Goal: Check status: Check status

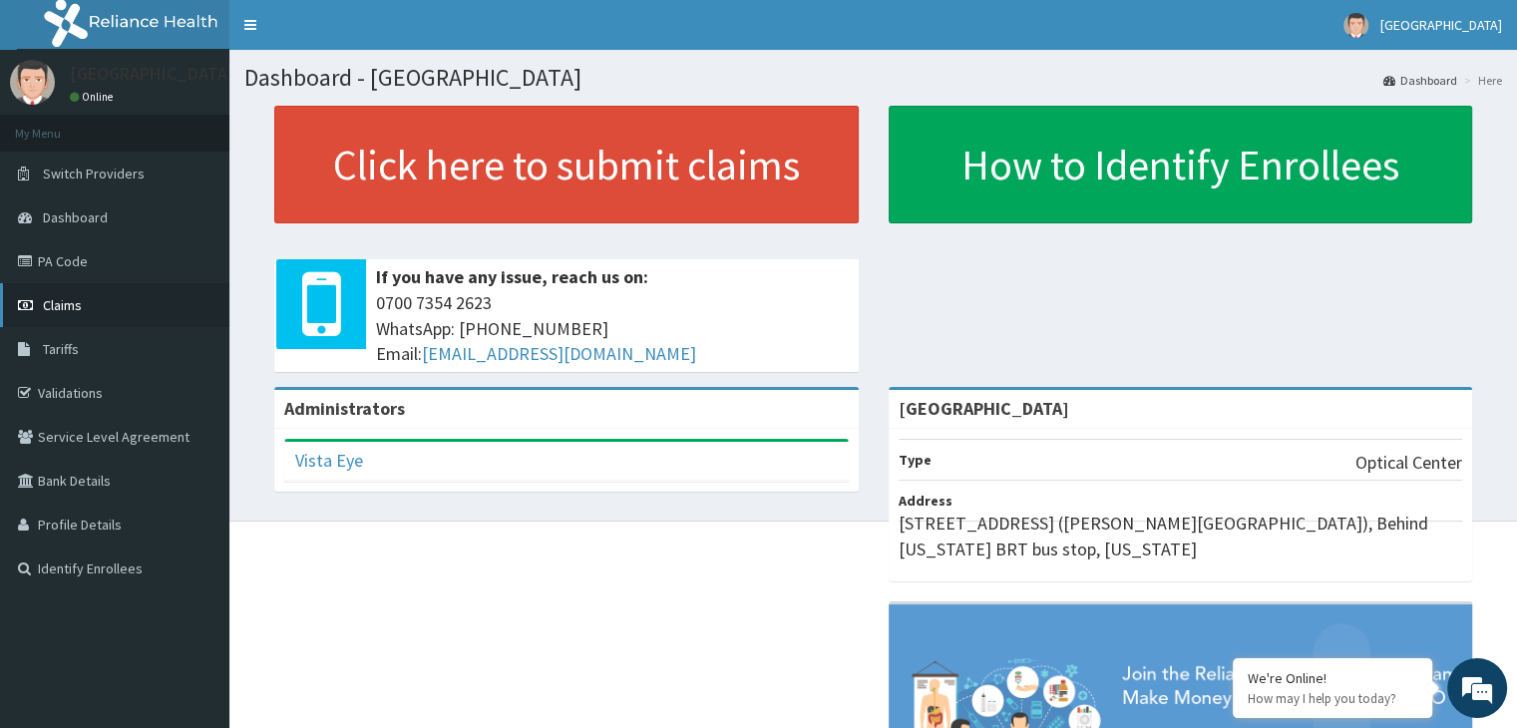
click at [81, 295] on link "Claims" at bounding box center [114, 305] width 229 height 44
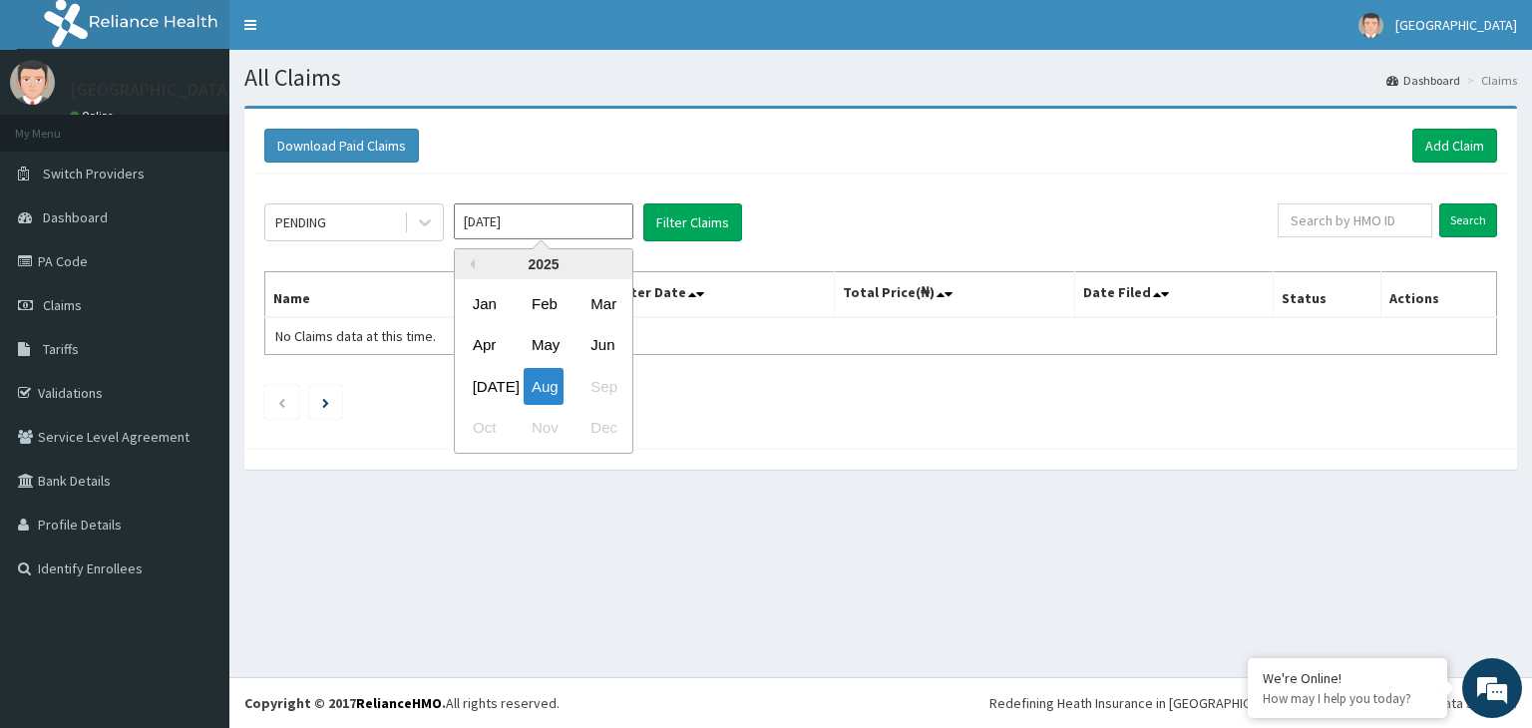
click at [618, 212] on input "Aug 2025" at bounding box center [543, 221] width 179 height 36
click at [605, 352] on div "Jun" at bounding box center [602, 345] width 40 height 37
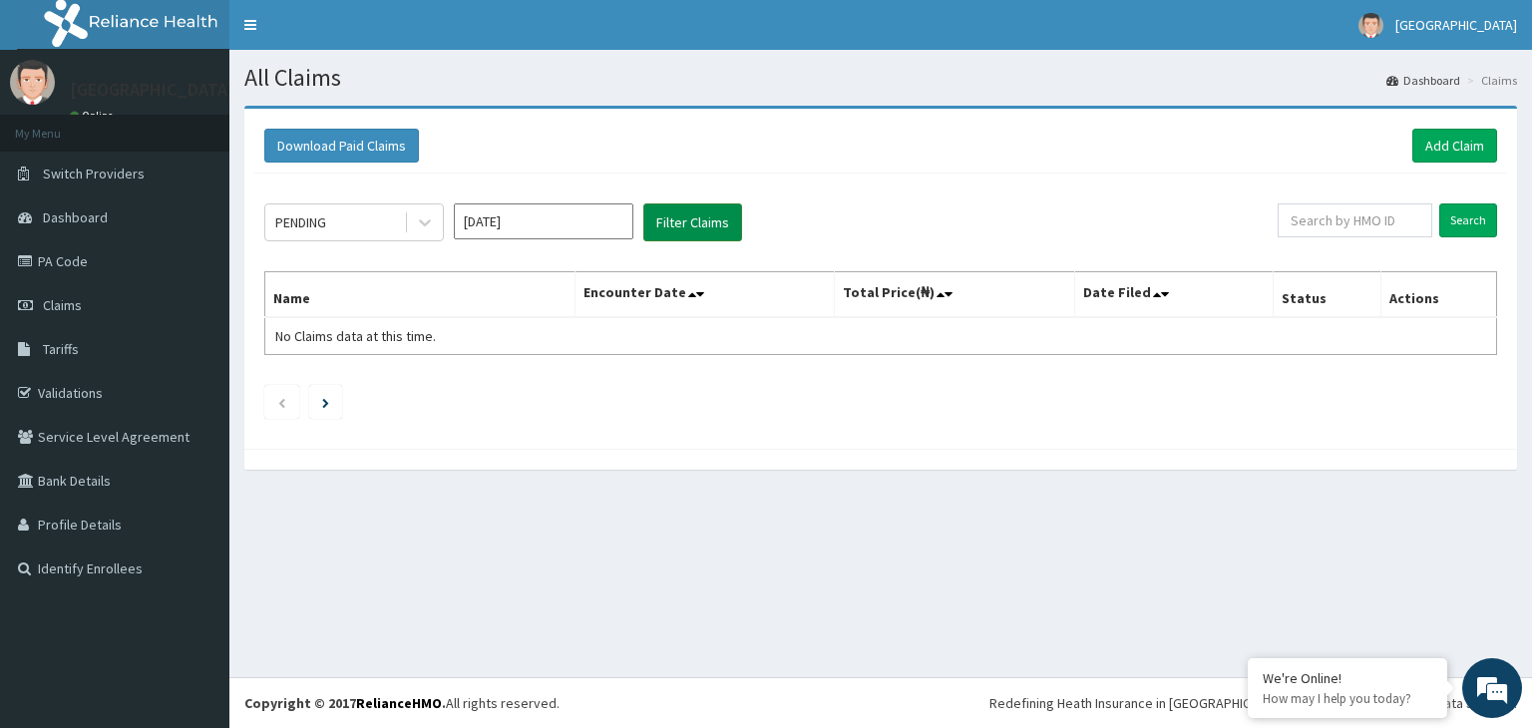
click at [720, 212] on button "Filter Claims" at bounding box center [692, 222] width 99 height 38
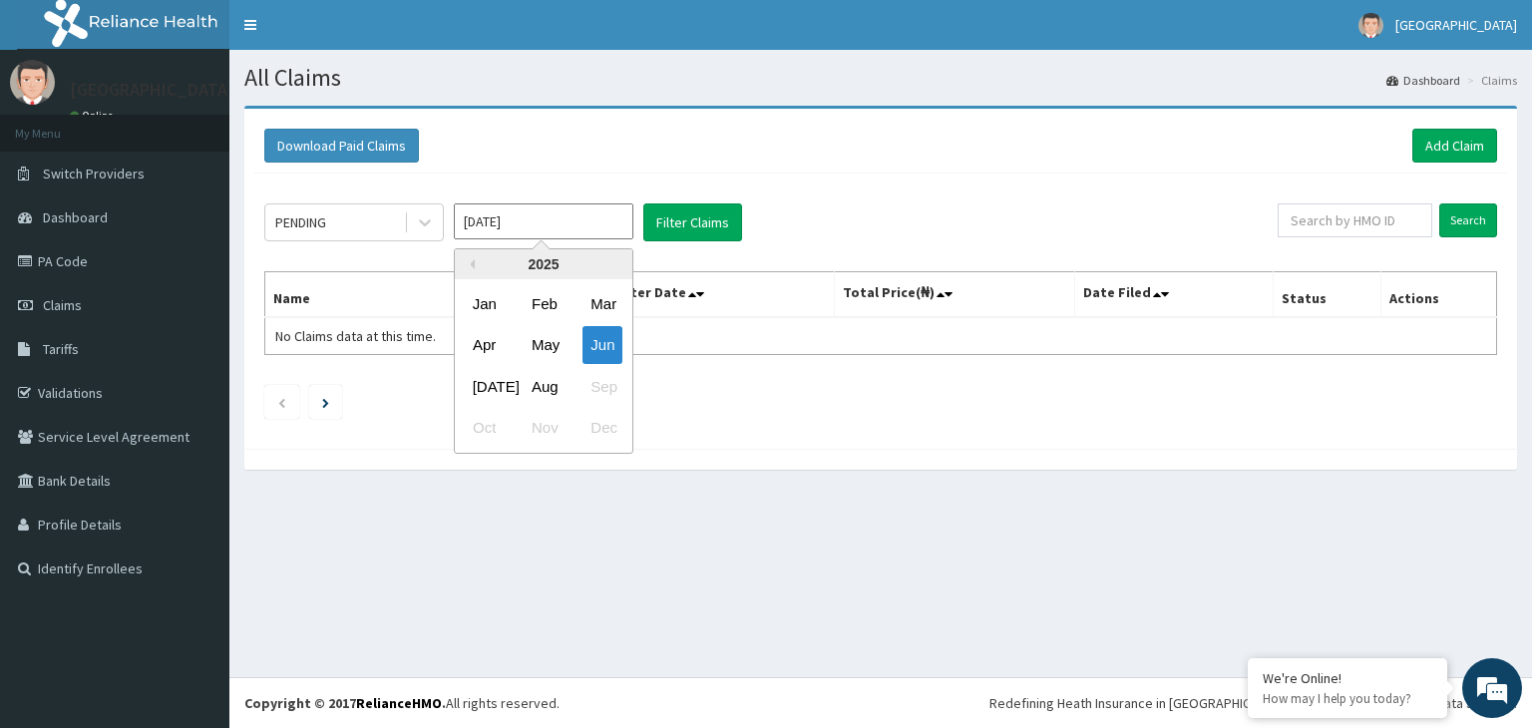
click at [602, 212] on input "Jun 2025" at bounding box center [543, 221] width 179 height 36
click at [545, 349] on div "May" at bounding box center [544, 345] width 40 height 37
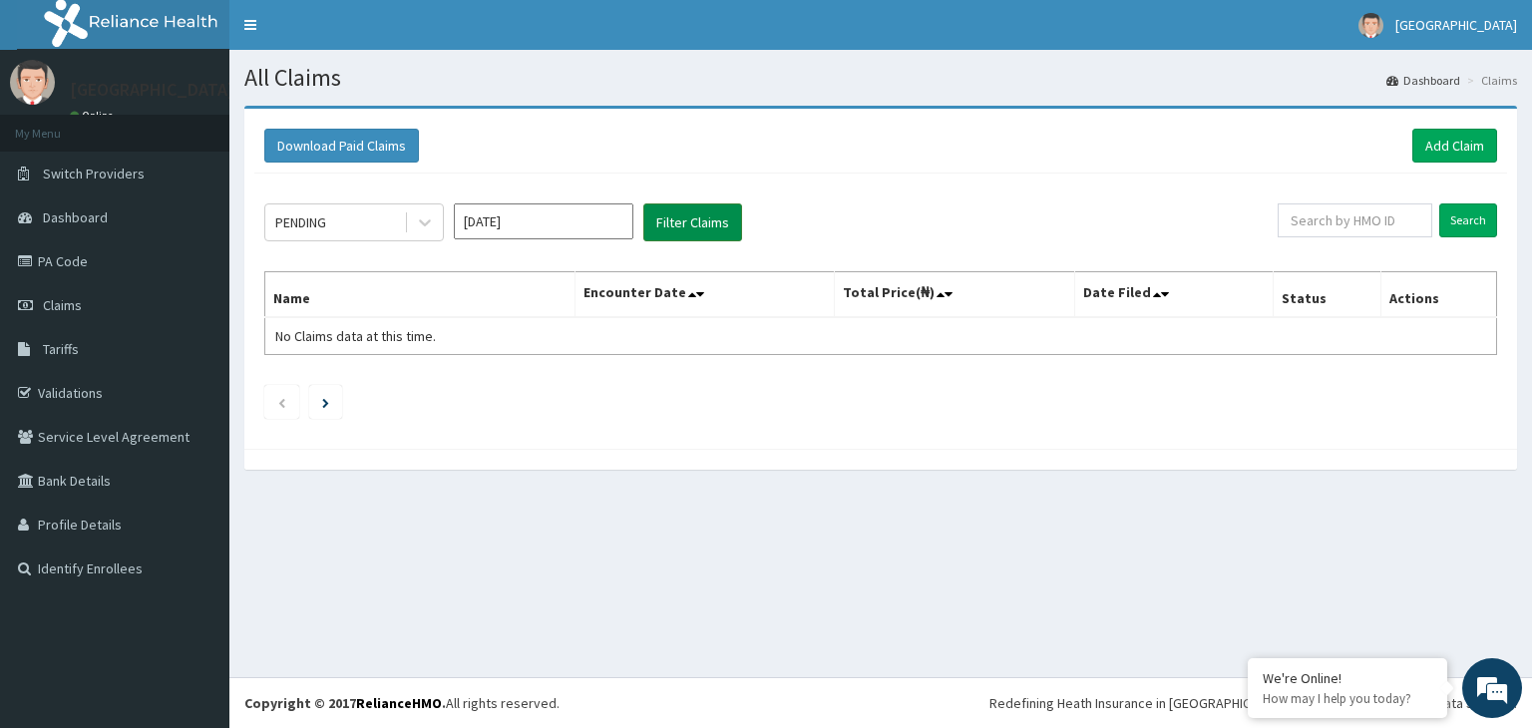
click at [667, 217] on button "Filter Claims" at bounding box center [692, 222] width 99 height 38
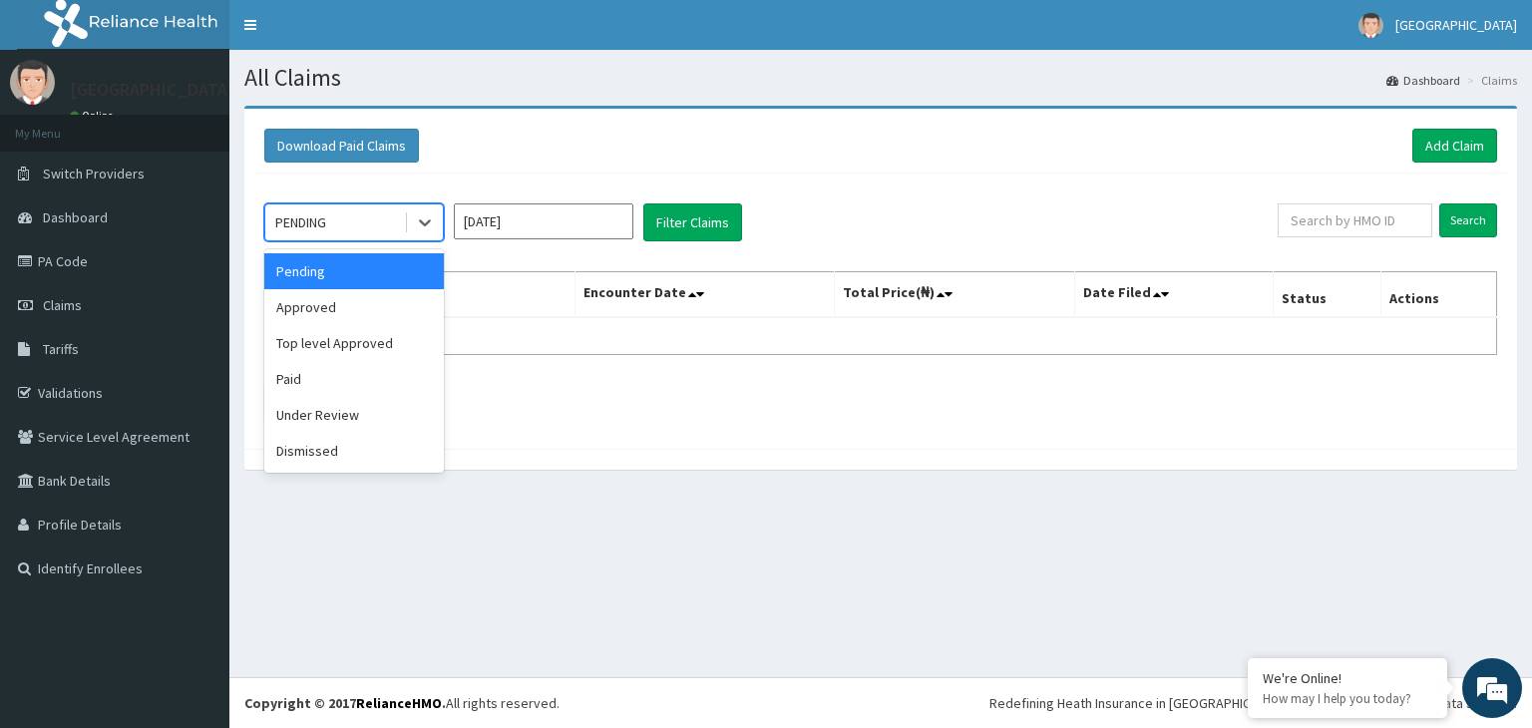
click at [399, 217] on div "PENDING" at bounding box center [334, 222] width 139 height 32
click at [389, 297] on div "Approved" at bounding box center [353, 307] width 179 height 36
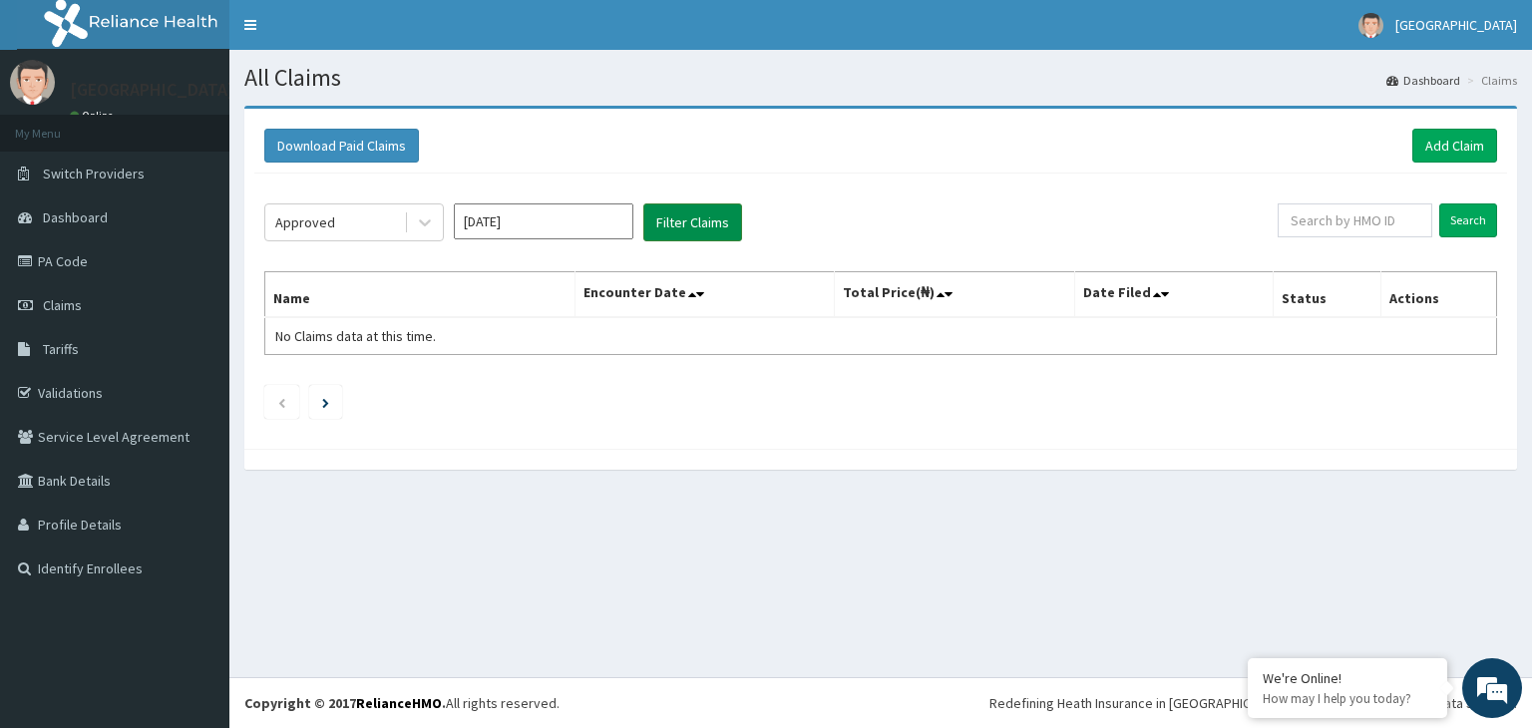
click at [698, 219] on button "Filter Claims" at bounding box center [692, 222] width 99 height 38
click at [594, 227] on input "May 2025" at bounding box center [543, 221] width 179 height 36
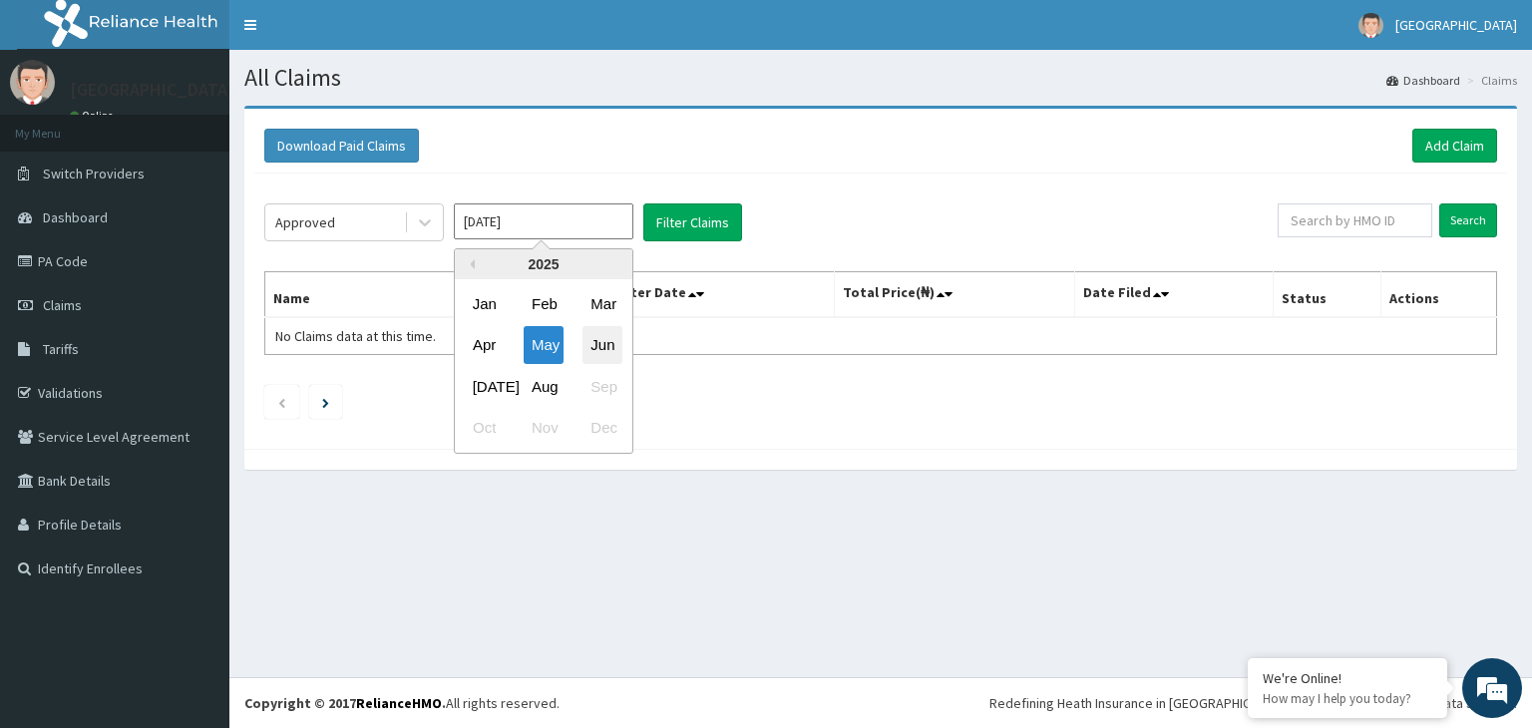
click at [609, 354] on div "Jun" at bounding box center [602, 345] width 40 height 37
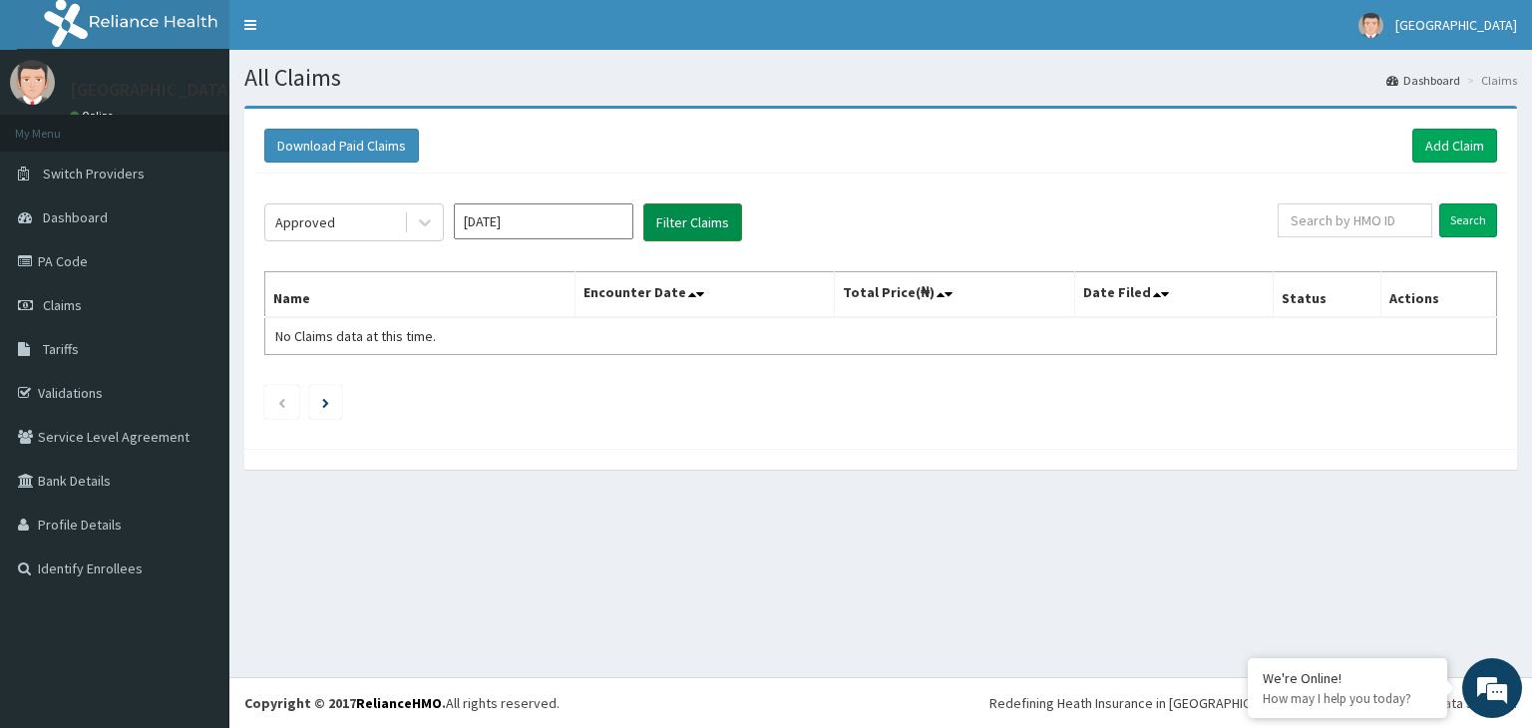
click at [678, 229] on button "Filter Claims" at bounding box center [692, 222] width 99 height 38
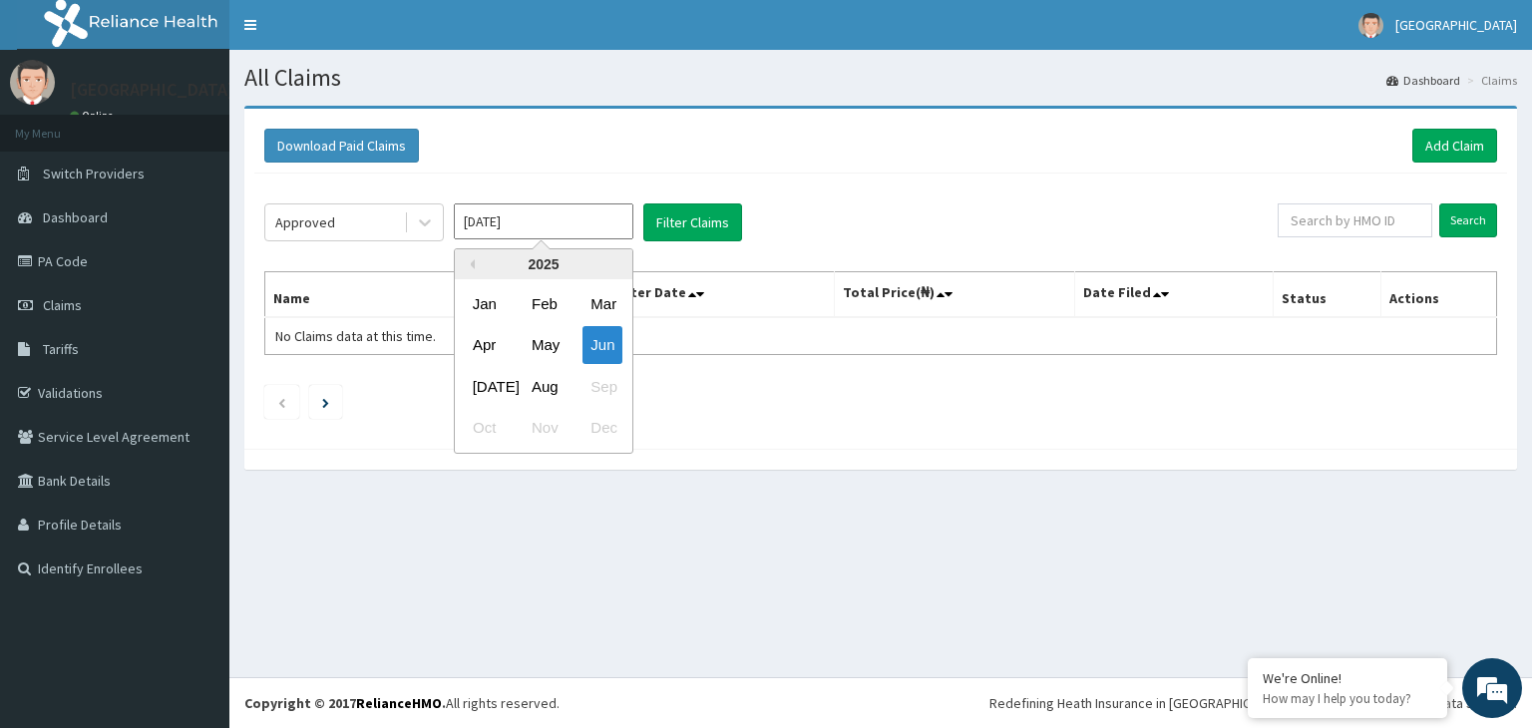
click at [585, 218] on input "Jun 2025" at bounding box center [543, 221] width 179 height 36
click at [491, 350] on div "Apr" at bounding box center [485, 345] width 40 height 37
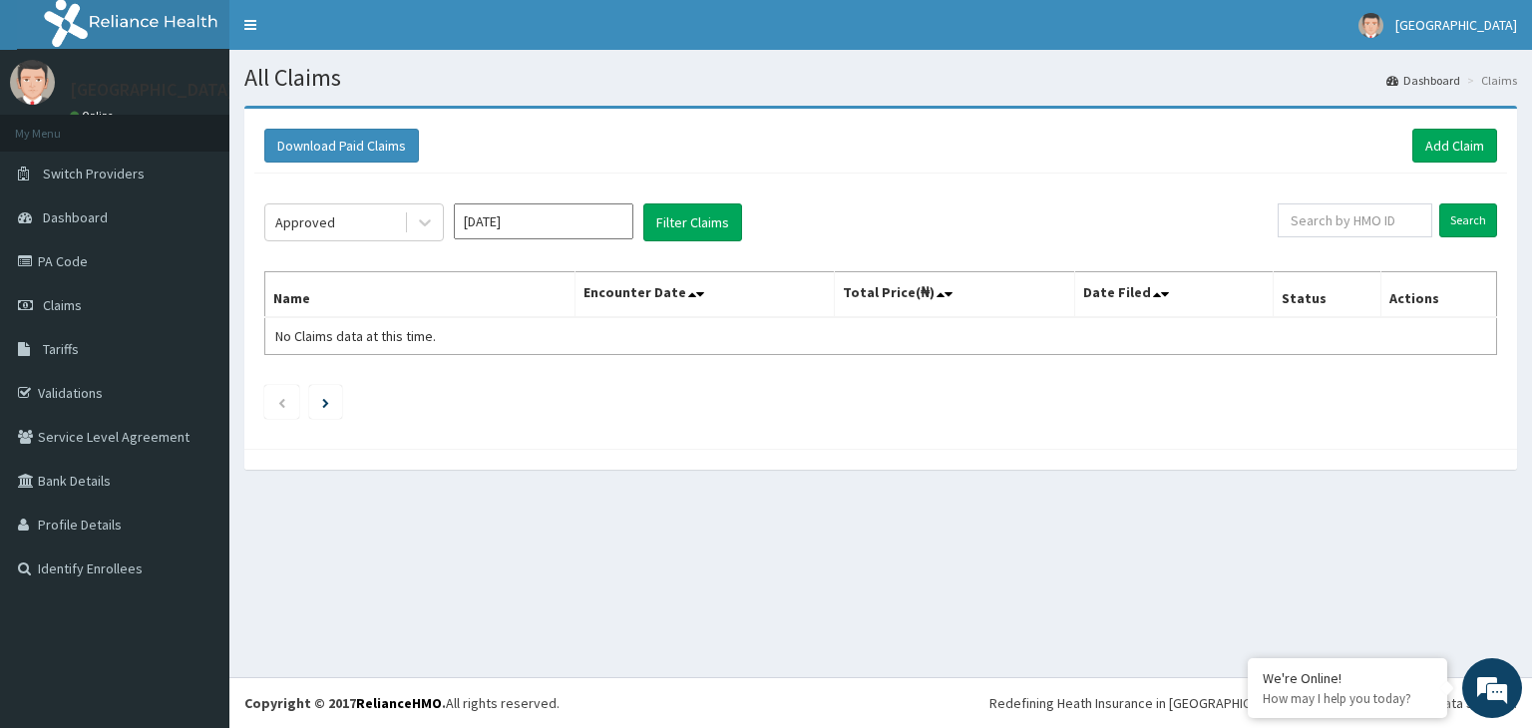
click at [612, 224] on input "Apr 2025" at bounding box center [543, 221] width 179 height 36
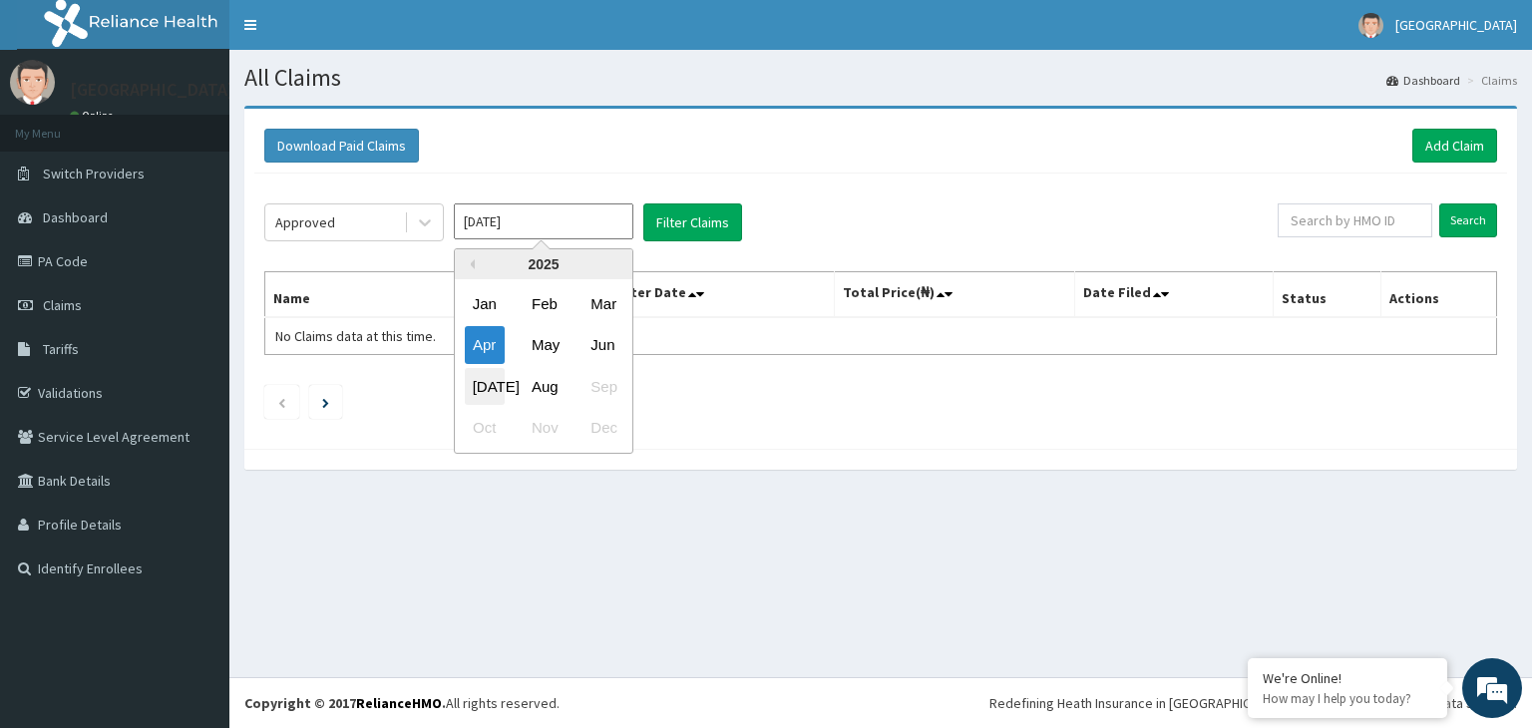
click at [490, 388] on div "Jul" at bounding box center [485, 386] width 40 height 37
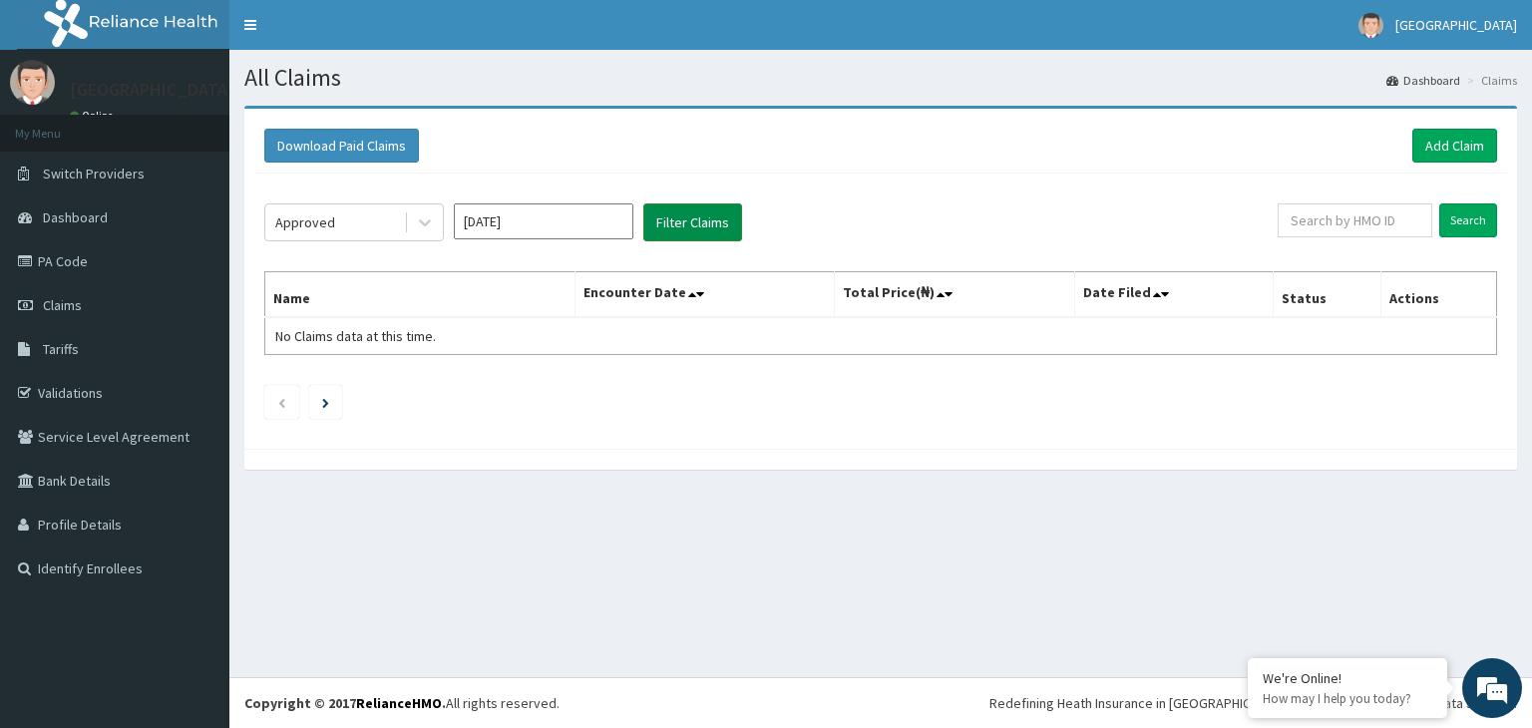
click at [670, 213] on button "Filter Claims" at bounding box center [692, 222] width 99 height 38
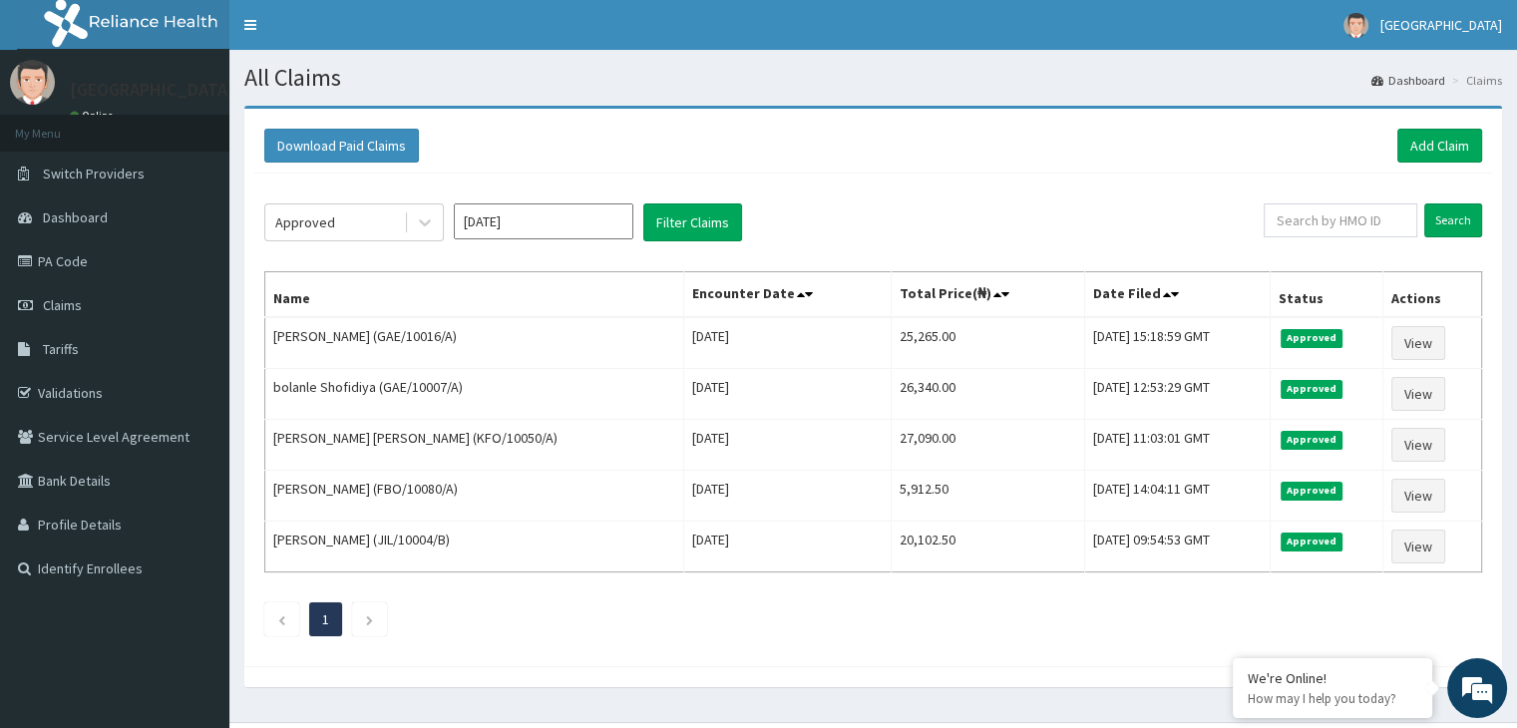
click at [571, 223] on input "Jul 2025" at bounding box center [543, 221] width 179 height 36
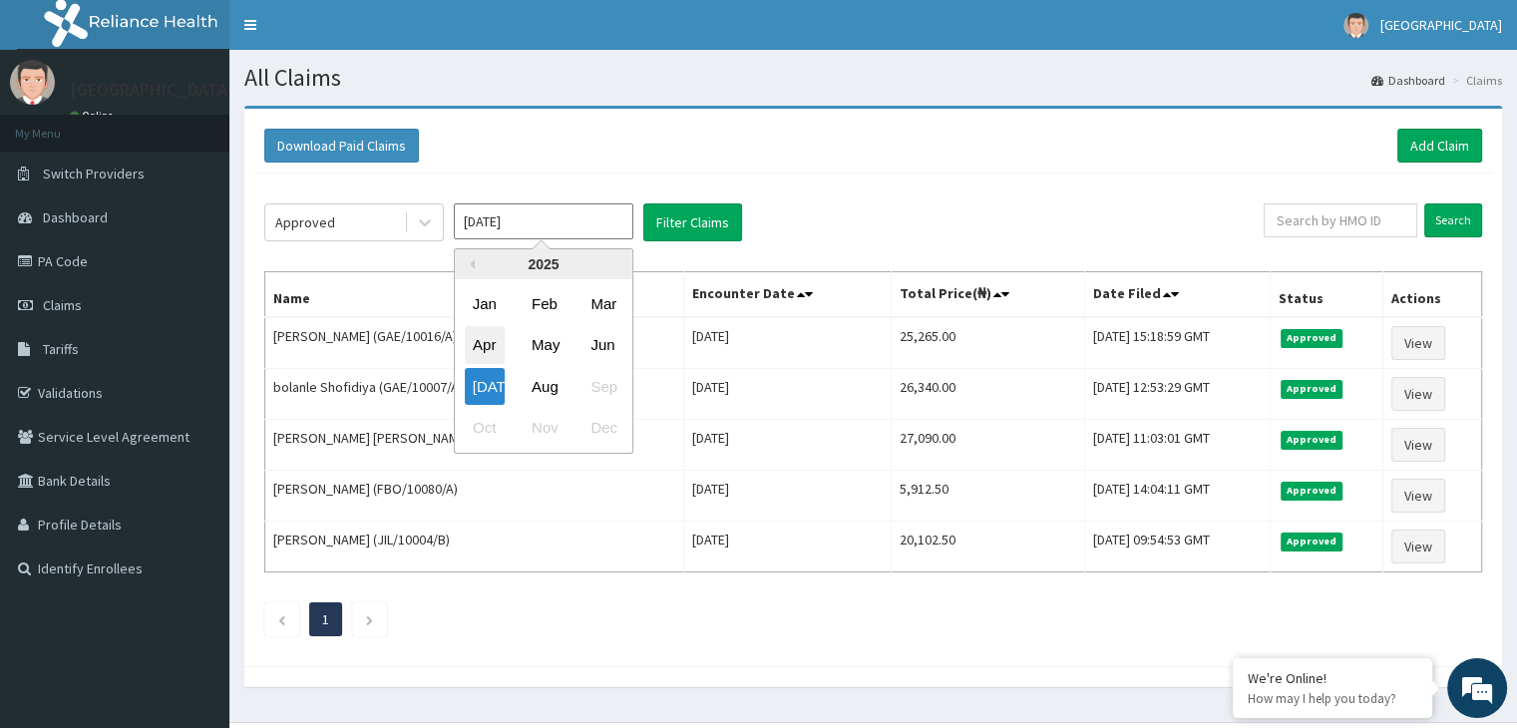
click at [479, 344] on div "Apr" at bounding box center [485, 345] width 40 height 37
type input "Apr 2025"
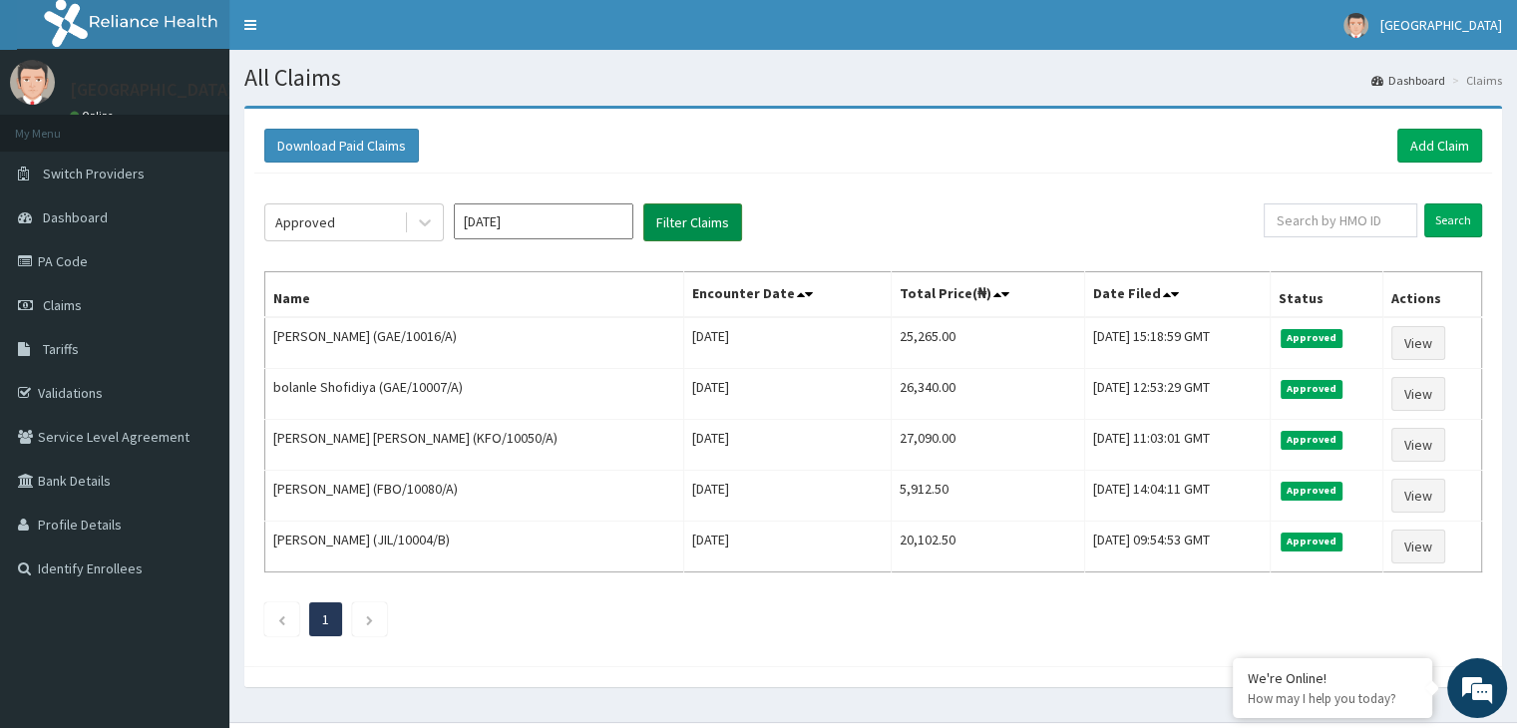
click at [676, 217] on button "Filter Claims" at bounding box center [692, 222] width 99 height 38
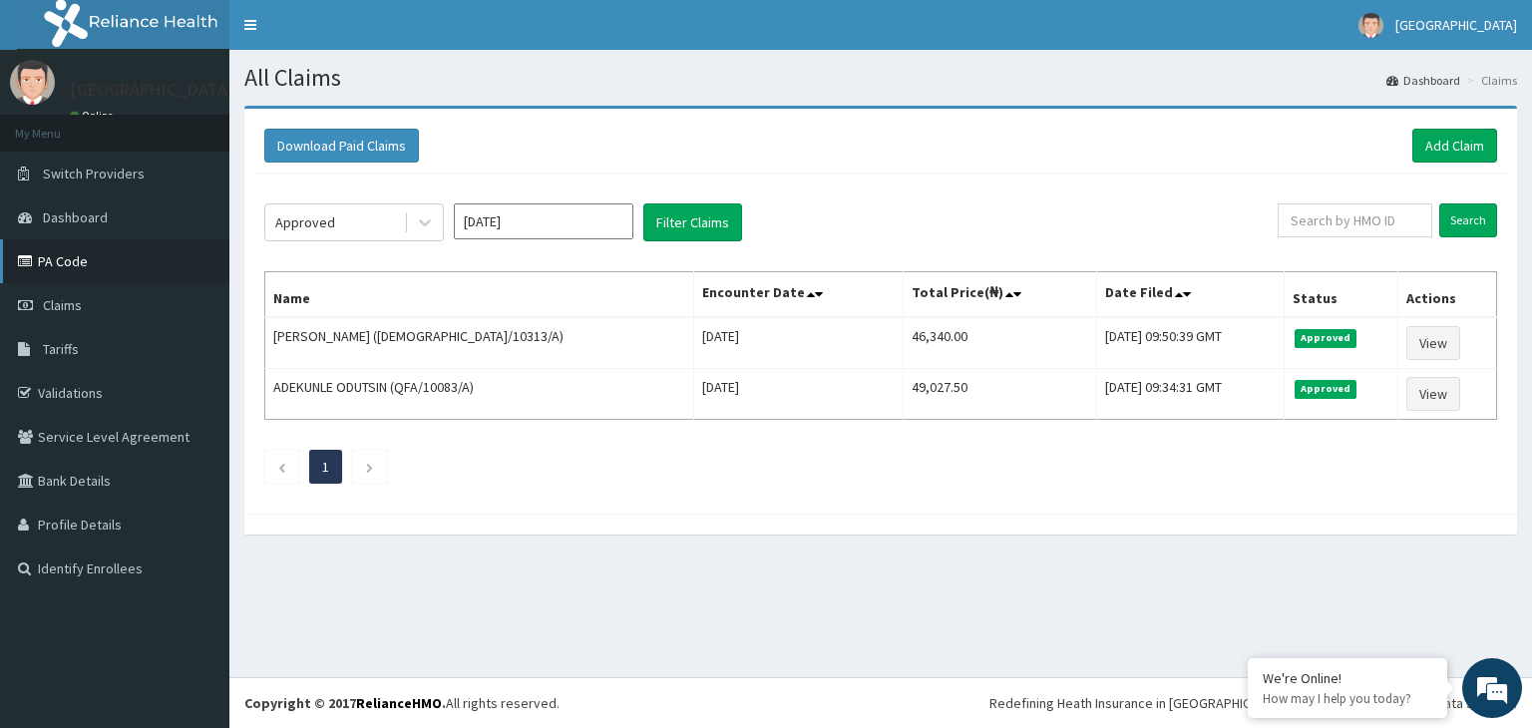
click at [73, 264] on link "PA Code" at bounding box center [114, 261] width 229 height 44
